Goal: Navigation & Orientation: Find specific page/section

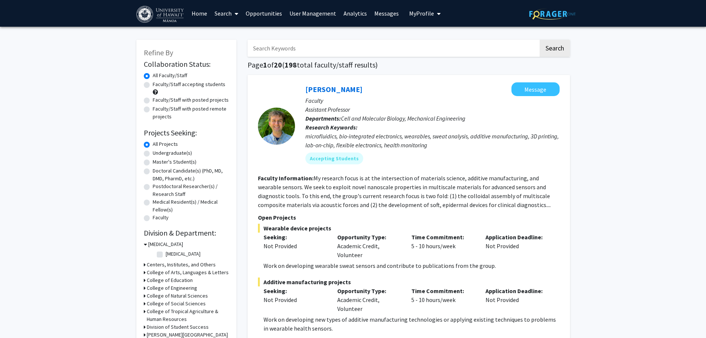
click at [347, 14] on link "Analytics" at bounding box center [355, 13] width 31 height 26
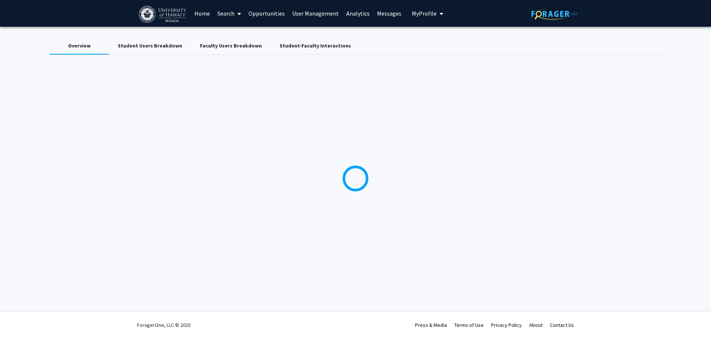
click at [306, 14] on link "User Management" at bounding box center [316, 13] width 54 height 26
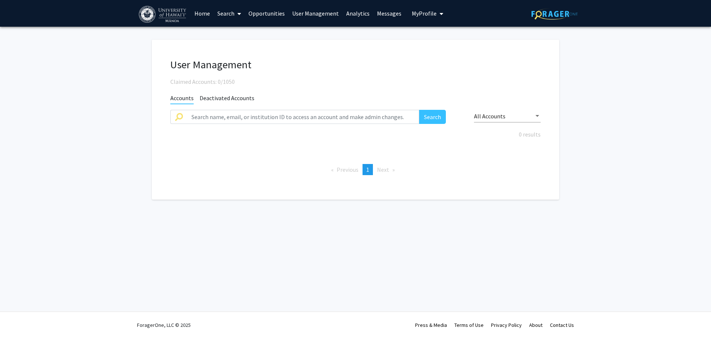
click at [312, 17] on link "User Management" at bounding box center [316, 13] width 54 height 26
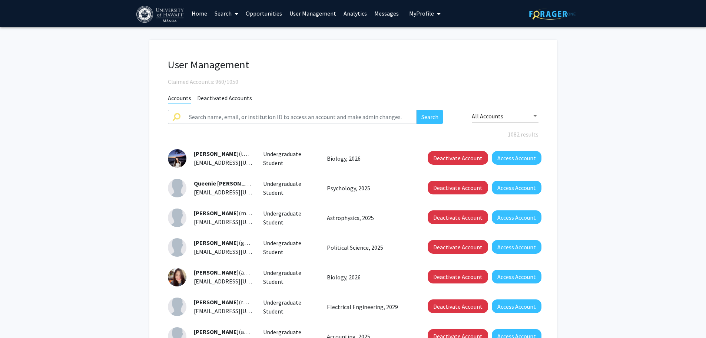
click at [242, 96] on span "Deactivated Accounts" at bounding box center [224, 98] width 55 height 9
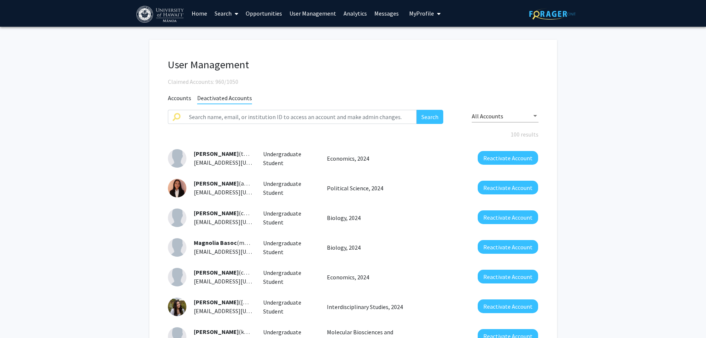
click at [181, 98] on span "Accounts" at bounding box center [179, 98] width 23 height 9
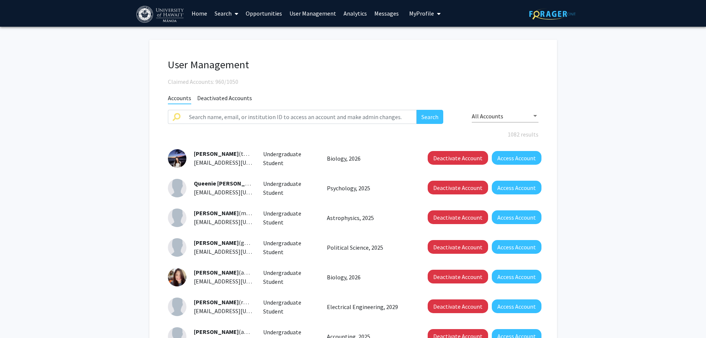
click at [113, 96] on fg-user-management "User Management Claimed Accounts: 960/1050 Accounts Deactivated Accounts Search…" at bounding box center [353, 264] width 706 height 475
click at [228, 15] on link "Search" at bounding box center [226, 13] width 31 height 26
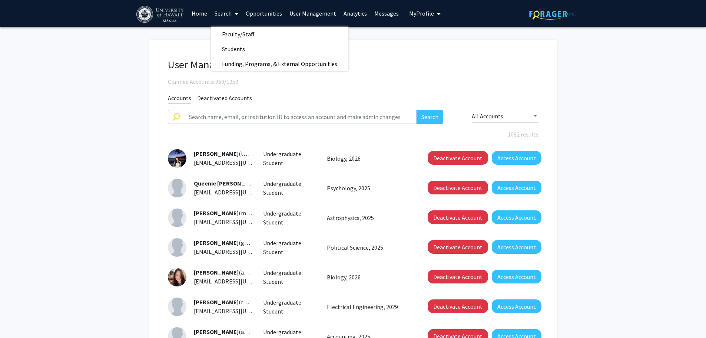
click at [228, 15] on link "Search" at bounding box center [226, 13] width 31 height 26
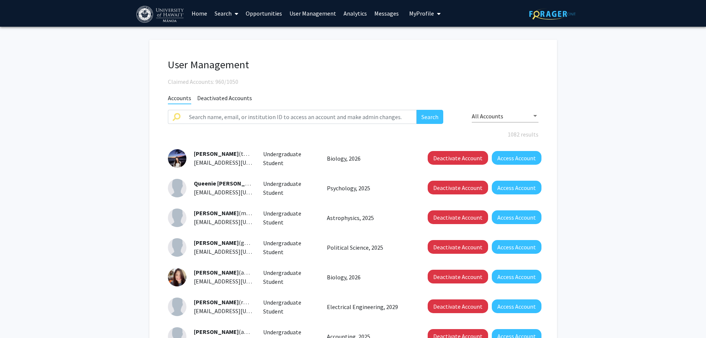
click at [427, 10] on span "My Profile" at bounding box center [421, 13] width 25 height 7
click at [346, 14] on link "Analytics" at bounding box center [355, 13] width 31 height 26
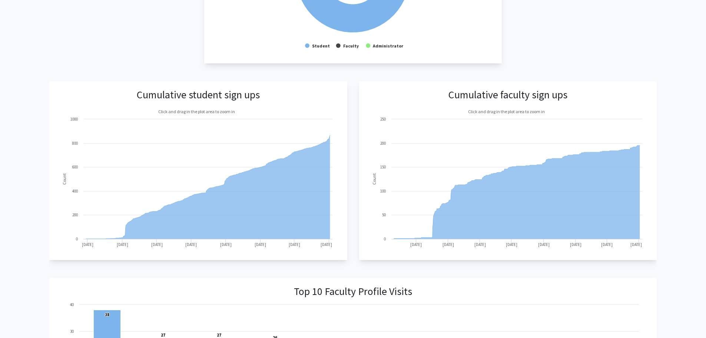
scroll to position [259, 0]
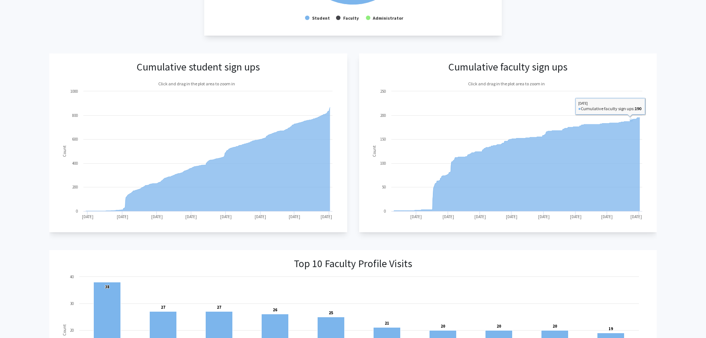
click at [677, 121] on div "Overview Student Users Breakdown Faculty Users Breakdown Student-Faculty Intera…" at bounding box center [353, 280] width 706 height 1026
click at [677, 102] on div "Overview Student Users Breakdown Faculty Users Breakdown Student-Faculty Intera…" at bounding box center [353, 280] width 706 height 1026
click at [676, 102] on div "Overview Student Users Breakdown Faculty Users Breakdown Student-Faculty Intera…" at bounding box center [353, 280] width 706 height 1026
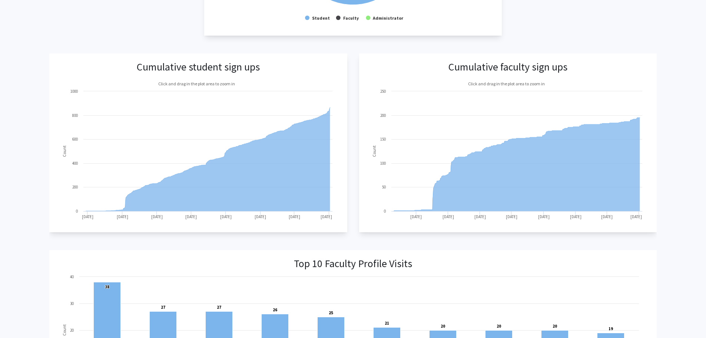
click at [676, 102] on div "Overview Student Users Breakdown Faculty Users Breakdown Student-Faculty Intera…" at bounding box center [353, 280] width 706 height 1026
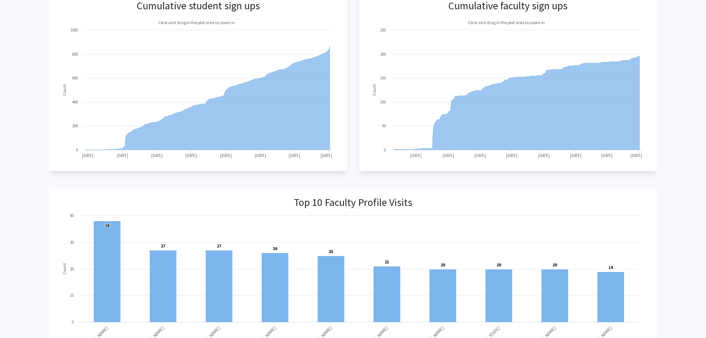
scroll to position [445, 0]
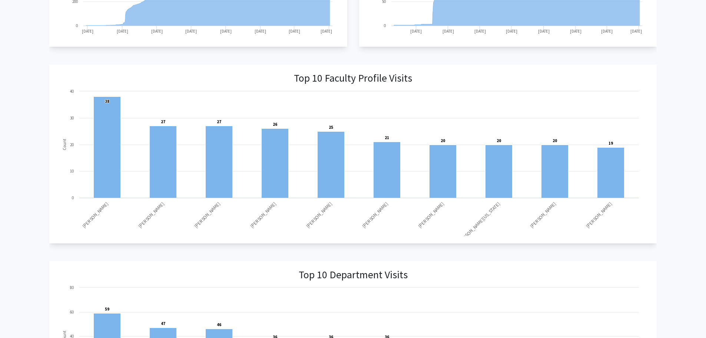
click at [666, 97] on div "Overview Student Users Breakdown Faculty Users Breakdown Student-Faculty Intera…" at bounding box center [353, 95] width 706 height 1026
click at [672, 99] on div "Overview Student Users Breakdown Faculty Users Breakdown Student-Faculty Intera…" at bounding box center [353, 95] width 706 height 1026
click at [670, 98] on div "Overview Student Users Breakdown Faculty Users Breakdown Student-Faculty Intera…" at bounding box center [353, 95] width 706 height 1026
click at [674, 191] on div "Overview Student Users Breakdown Faculty Users Breakdown Student-Faculty Intera…" at bounding box center [353, 95] width 706 height 1026
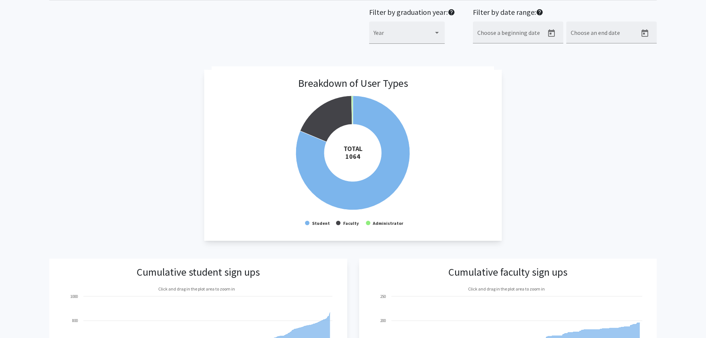
scroll to position [0, 0]
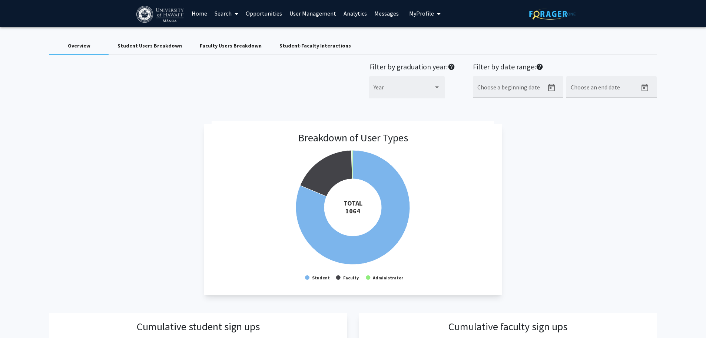
click at [136, 47] on div "Student Users Breakdown" at bounding box center [149, 46] width 64 height 8
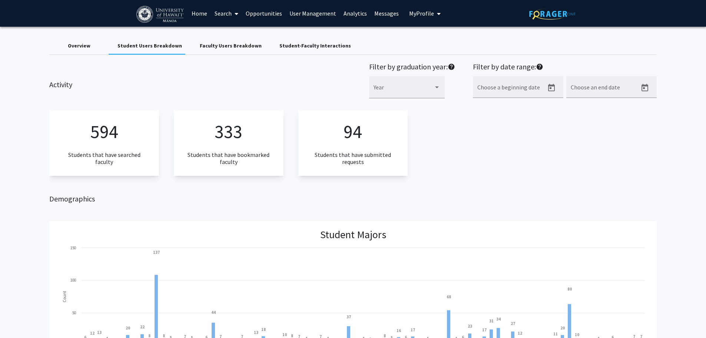
click at [238, 47] on div "Faculty Users Breakdown" at bounding box center [231, 46] width 62 height 8
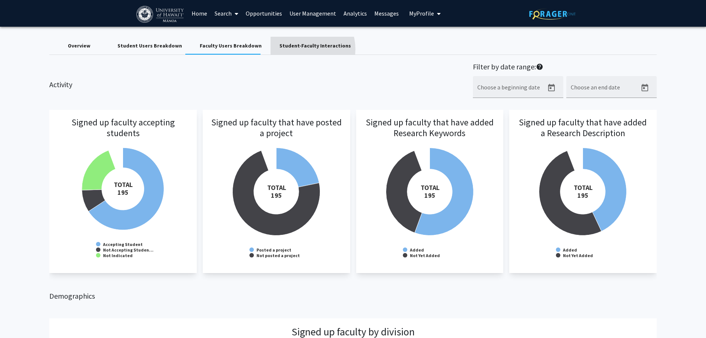
click at [291, 51] on div "Student-Faculty Interactions" at bounding box center [315, 46] width 89 height 18
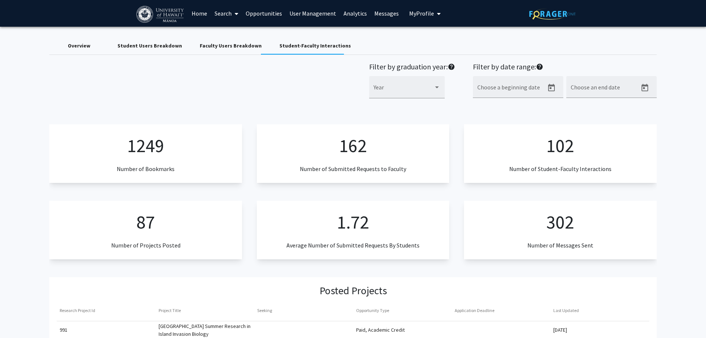
click at [198, 14] on link "Home" at bounding box center [199, 13] width 23 height 26
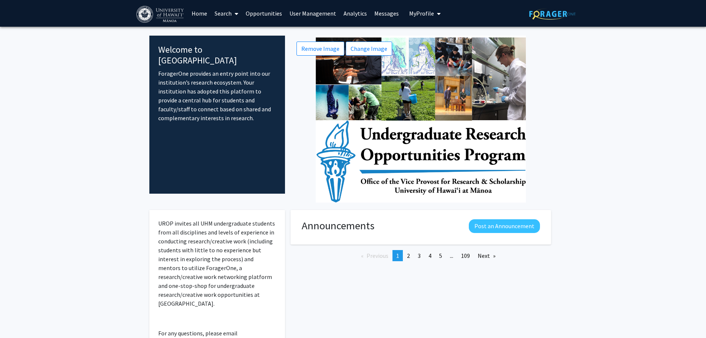
click at [237, 16] on icon at bounding box center [237, 14] width 4 height 6
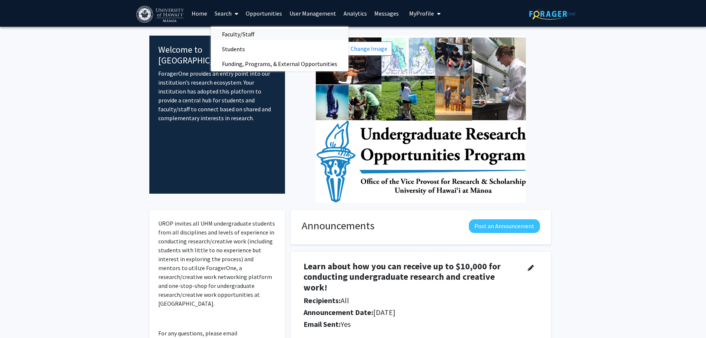
click at [247, 32] on span "Faculty/Staff" at bounding box center [238, 34] width 54 height 15
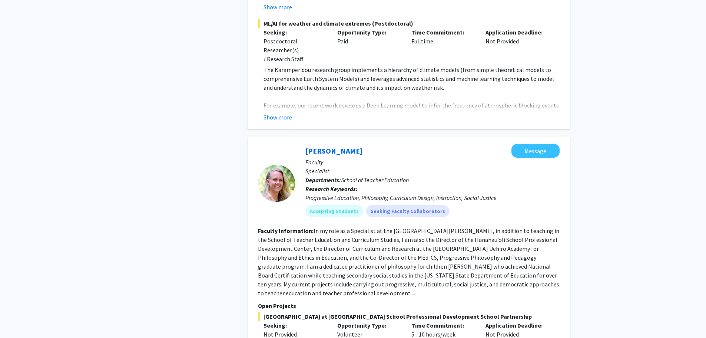
scroll to position [4389, 0]
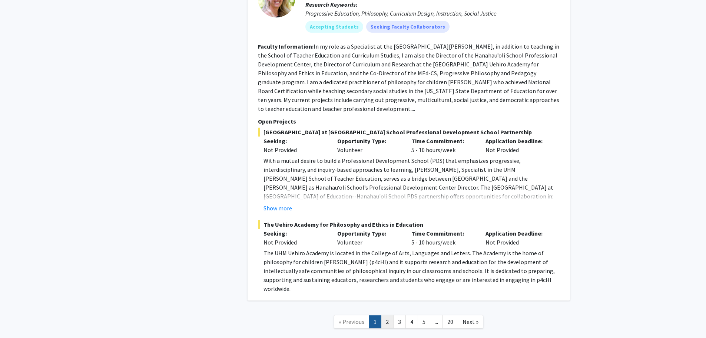
click at [386, 315] on link "2" at bounding box center [387, 321] width 13 height 13
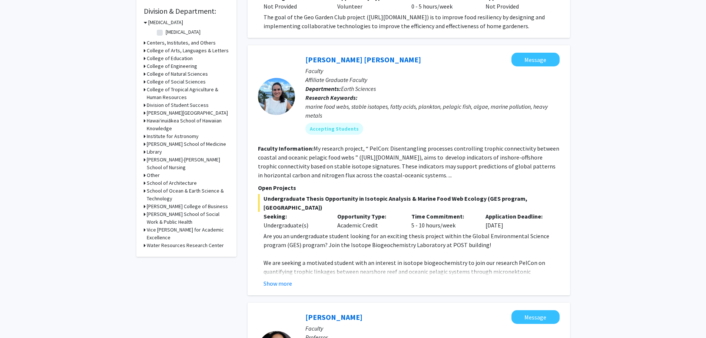
scroll to position [222, 0]
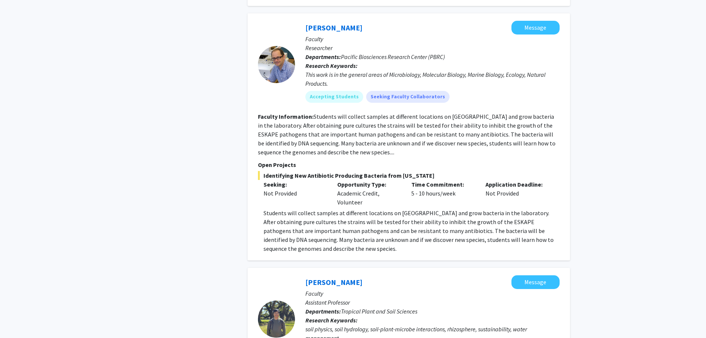
scroll to position [1482, 0]
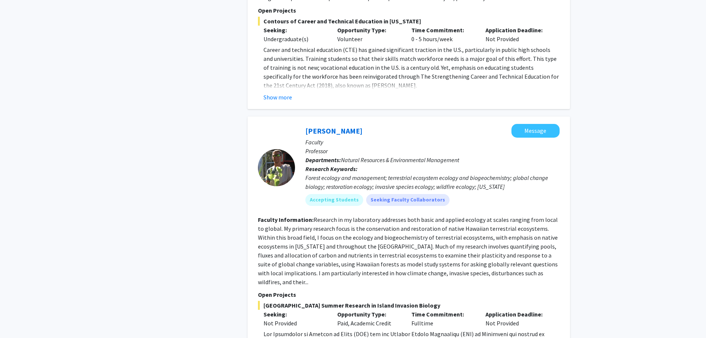
scroll to position [2297, 0]
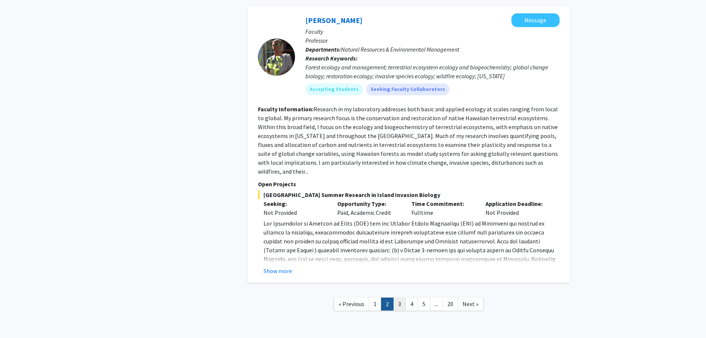
click at [399, 297] on link "3" at bounding box center [399, 303] width 13 height 13
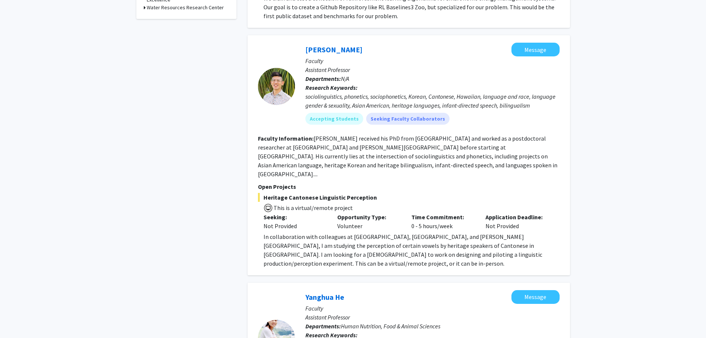
scroll to position [630, 0]
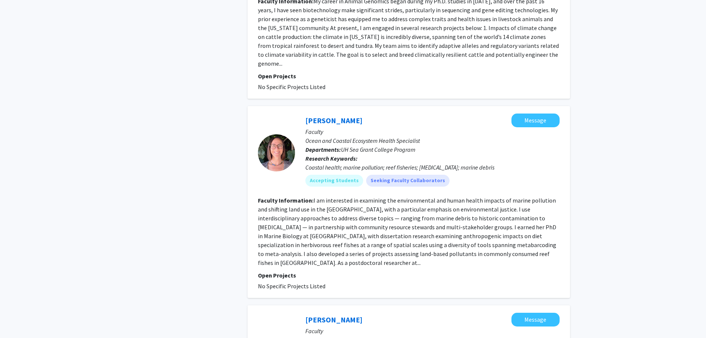
click at [110, 117] on div "Refine By Collaboration Status: Collaboration Status All Faculty/Staff Collabor…" at bounding box center [353, 240] width 706 height 2133
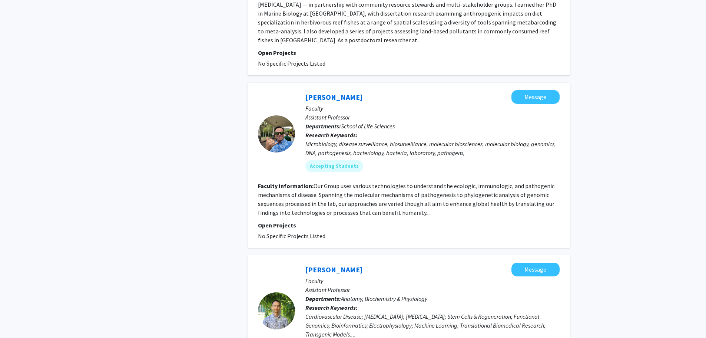
click at [110, 116] on div "Refine By Collaboration Status: Collaboration Status All Faculty/Staff Collabor…" at bounding box center [353, 18] width 706 height 2133
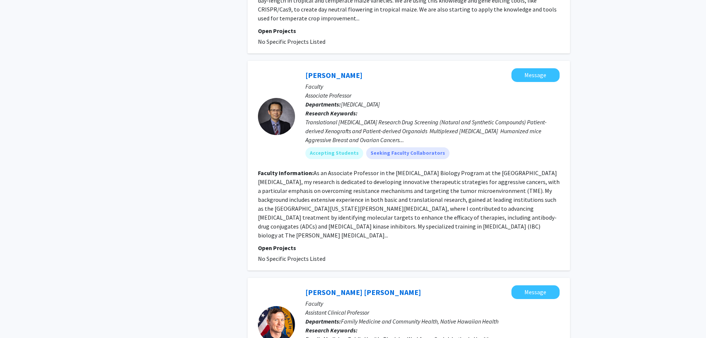
scroll to position [1540, 0]
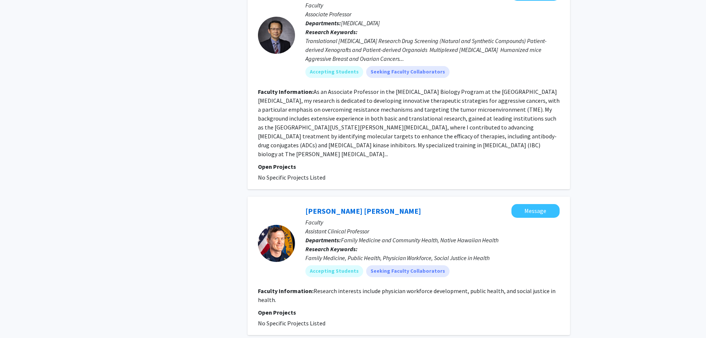
scroll to position [1800, 0]
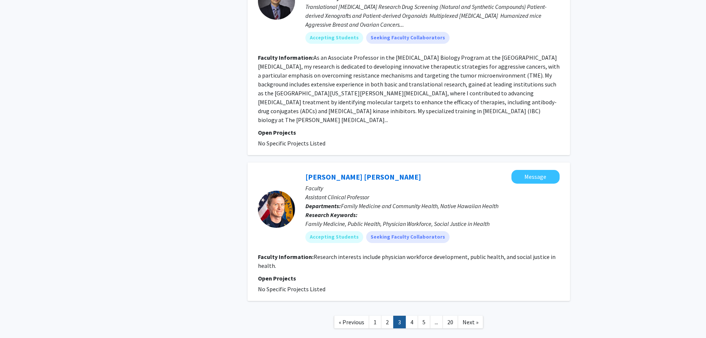
drag, startPoint x: 401, startPoint y: 304, endPoint x: 385, endPoint y: 305, distance: 15.6
click at [414, 315] on link "4" at bounding box center [411, 321] width 13 height 13
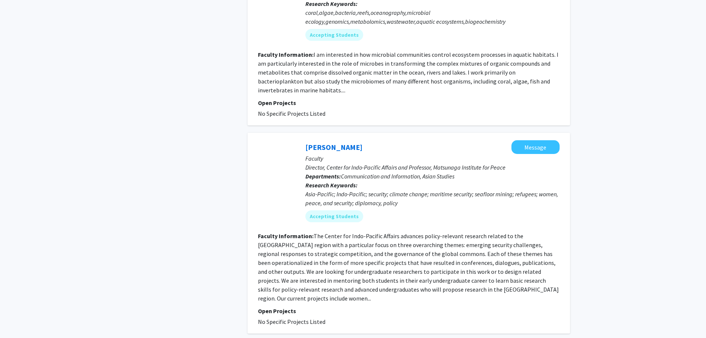
scroll to position [1535, 0]
